Goal: Task Accomplishment & Management: Complete application form

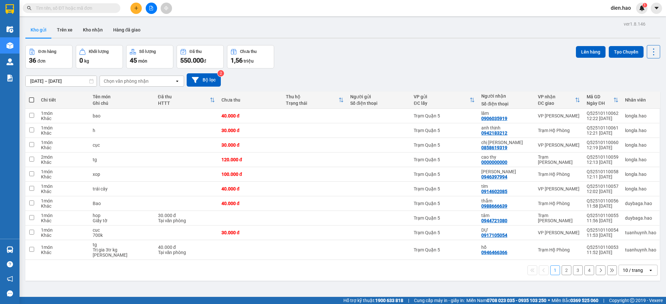
click at [101, 6] on input "text" at bounding box center [74, 8] width 77 height 7
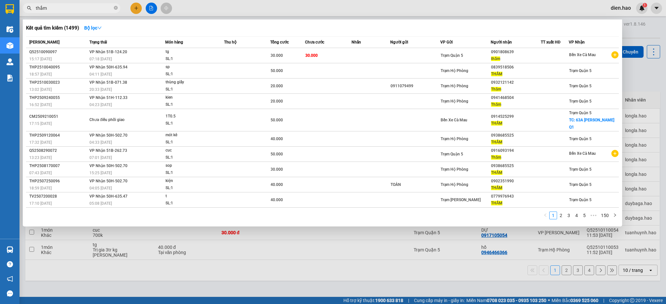
type input "thắm"
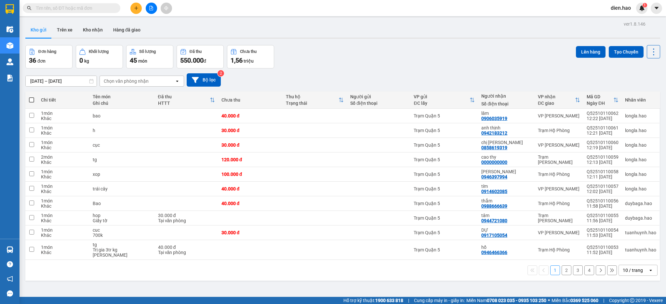
click at [87, 8] on input "text" at bounding box center [74, 8] width 77 height 7
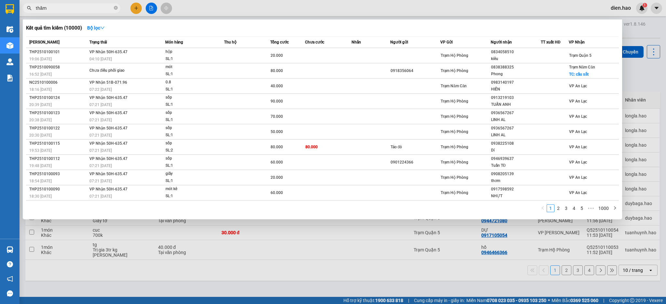
type input "thắm"
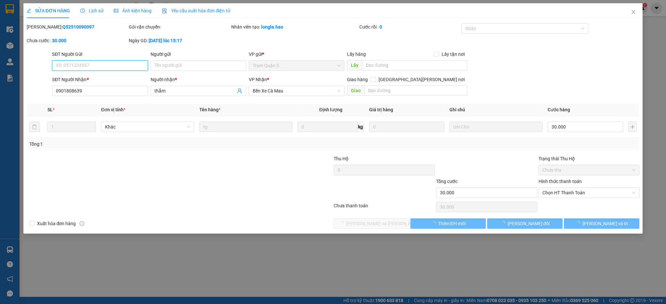
type input "0901808639"
type input "thắm"
type input "30.000"
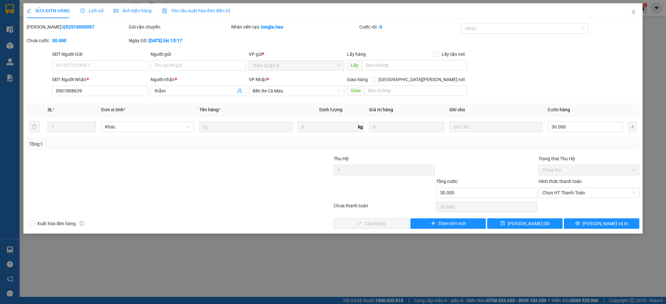
click at [87, 12] on span "Lịch sử" at bounding box center [91, 10] width 23 height 5
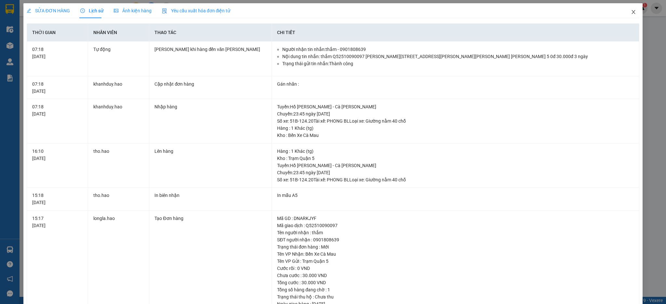
click at [624, 16] on span "Close" at bounding box center [633, 12] width 18 height 18
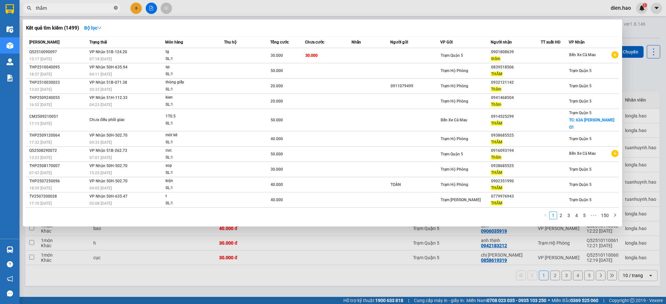
click at [115, 9] on icon "close-circle" at bounding box center [116, 8] width 4 height 4
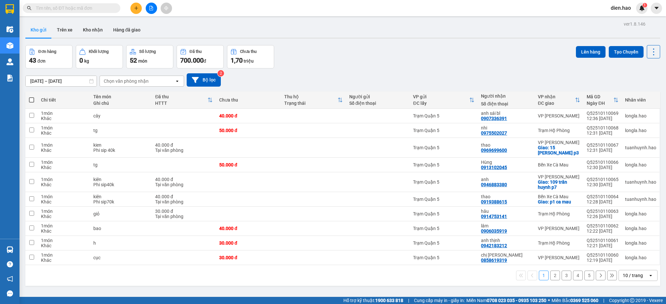
click at [100, 7] on input "text" at bounding box center [74, 8] width 77 height 7
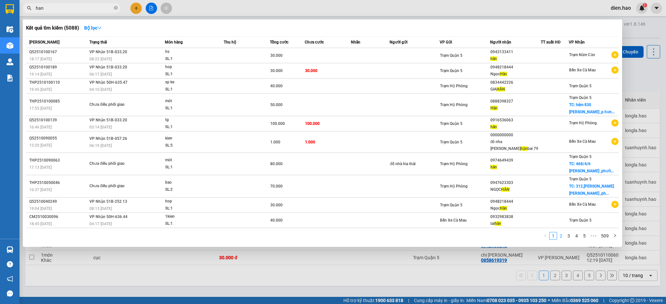
type input "han"
click at [562, 233] on link "2" at bounding box center [560, 236] width 7 height 7
click at [567, 233] on link "3" at bounding box center [568, 236] width 7 height 7
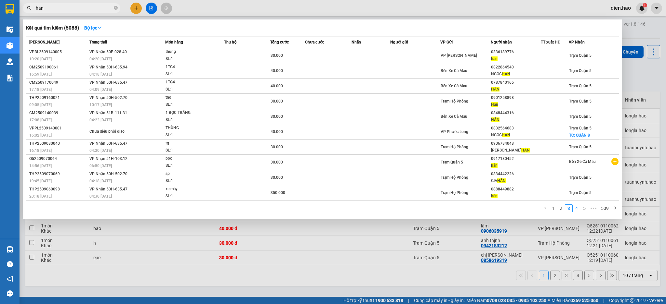
click at [578, 207] on link "4" at bounding box center [576, 208] width 7 height 7
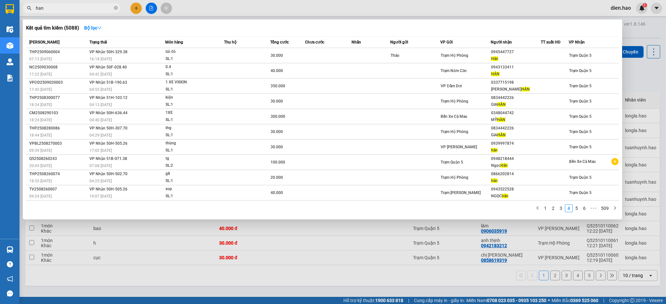
click at [113, 9] on span "han" at bounding box center [71, 8] width 97 height 10
click at [115, 6] on icon "close-circle" at bounding box center [116, 8] width 4 height 4
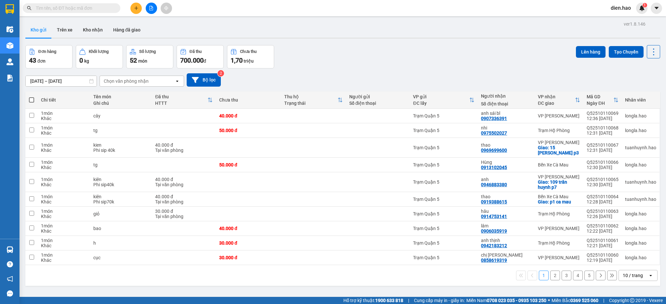
click at [106, 9] on input "text" at bounding box center [74, 8] width 77 height 7
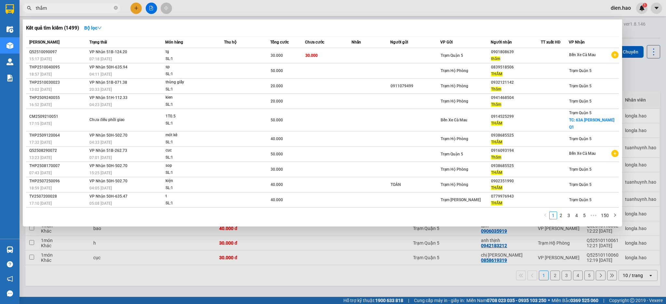
type input "thắm"
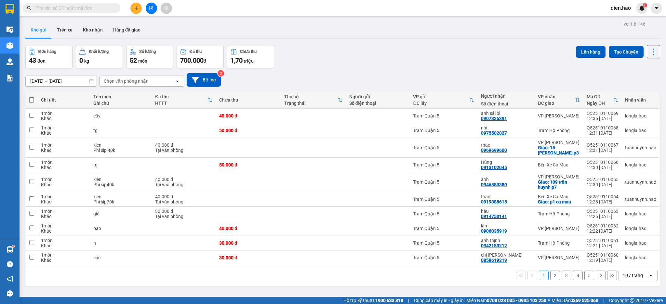
click at [100, 6] on input "text" at bounding box center [74, 8] width 77 height 7
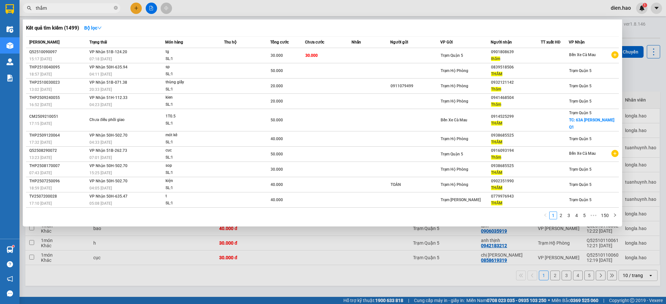
type input "thắm"
